Goal: Information Seeking & Learning: Learn about a topic

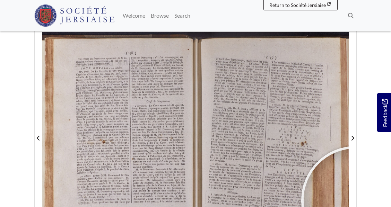
scroll to position [81, 0]
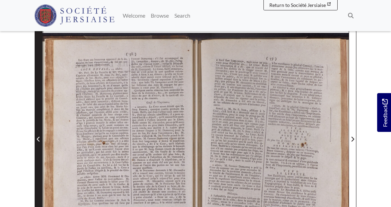
click at [37, 138] on icon "Previous Page" at bounding box center [38, 140] width 3 height 6
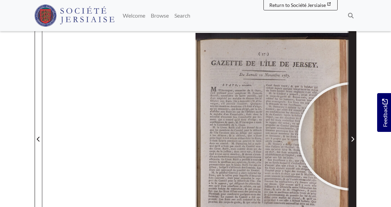
click at [352, 137] on icon "Next Page" at bounding box center [352, 140] width 3 height 6
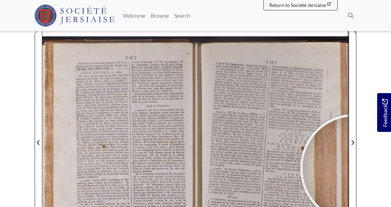
scroll to position [83, 0]
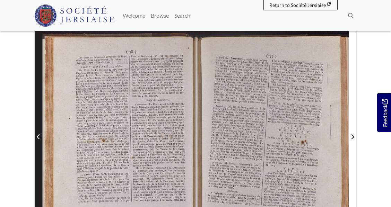
click at [39, 138] on icon "Previous Page" at bounding box center [38, 137] width 3 height 6
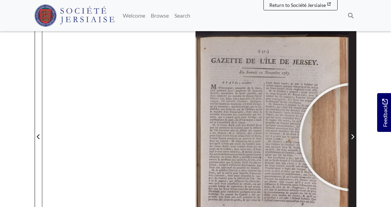
click at [353, 137] on icon "Next Page" at bounding box center [352, 136] width 3 height 5
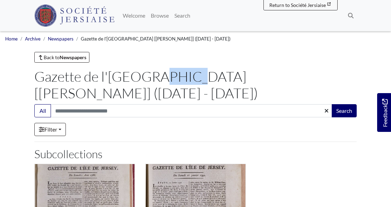
drag, startPoint x: 102, startPoint y: 75, endPoint x: 120, endPoint y: 76, distance: 17.3
click at [120, 76] on h1 "Gazette de l'[GEOGRAPHIC_DATA] [[PERSON_NAME]] ([DATE] - [DATE])" at bounding box center [195, 84] width 322 height 33
copy h1 "l'Île"
